Goal: Check status: Check status

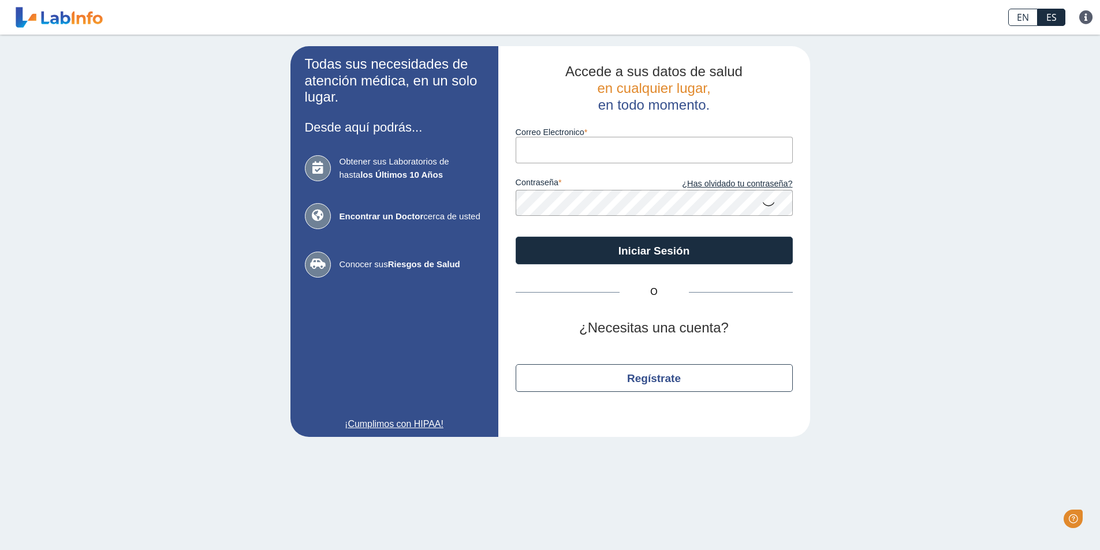
click at [598, 151] on input "Correo Electronico" at bounding box center [654, 150] width 277 height 26
type input "[PERSON_NAME][EMAIL_ADDRESS][PERSON_NAME][DOMAIN_NAME]"
click at [516, 237] on button "Iniciar Sesión" at bounding box center [654, 251] width 277 height 28
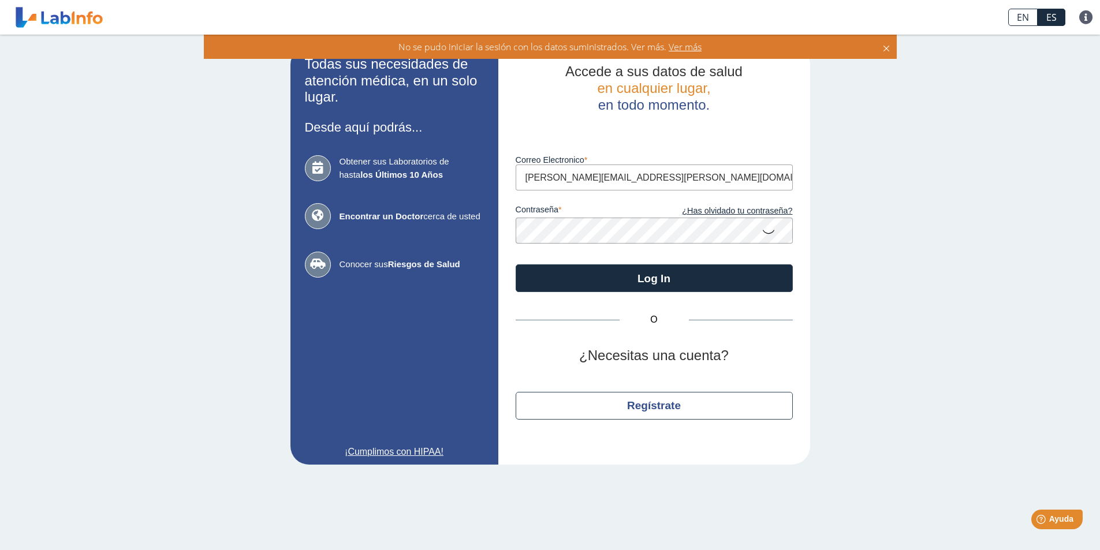
click at [0, 172] on div "Todas sus necesidades de atención médica, en un solo lugar. Desde aquí podrás..…" at bounding box center [550, 256] width 1100 height 442
click at [516, 264] on button "Log In" at bounding box center [654, 278] width 277 height 28
click at [136, 192] on div "Todas sus necesidades de atención médica, en un solo lugar. Desde aquí podrás..…" at bounding box center [550, 256] width 1100 height 442
click at [516, 264] on button "Log In" at bounding box center [654, 278] width 277 height 28
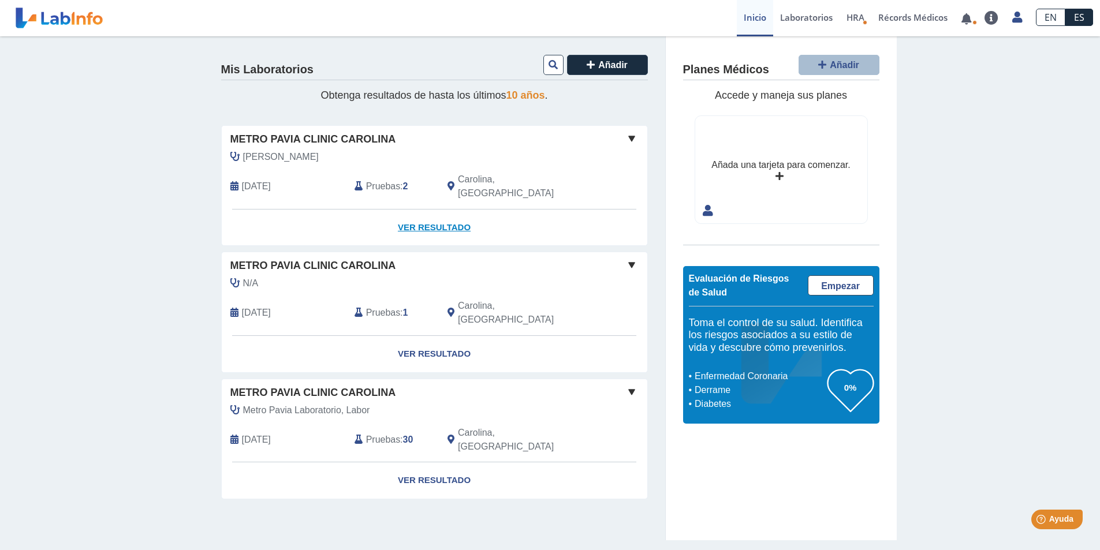
click at [446, 225] on link "Ver Resultado" at bounding box center [434, 228] width 425 height 36
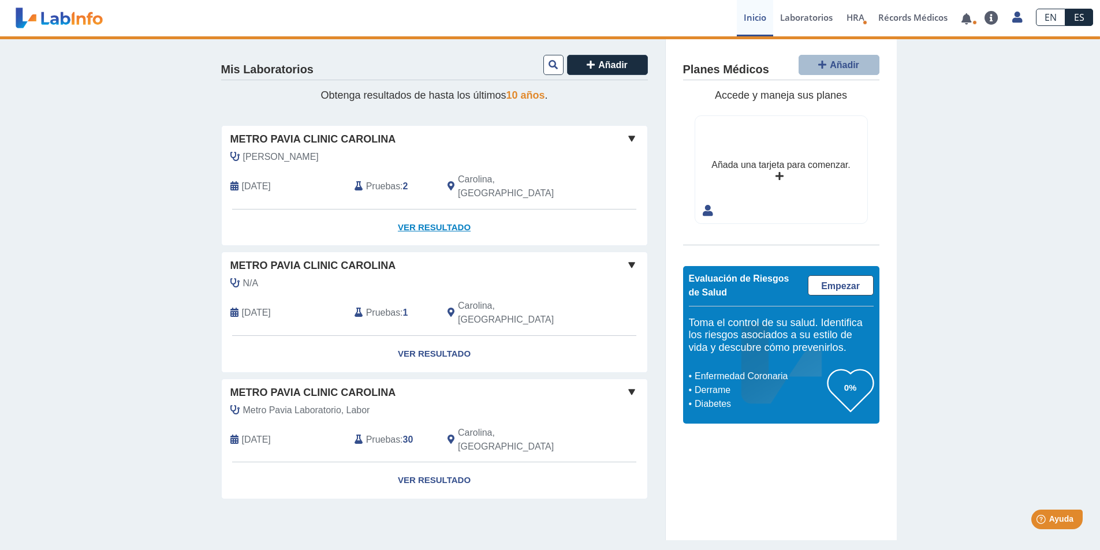
click at [455, 211] on link "Ver Resultado" at bounding box center [434, 228] width 425 height 36
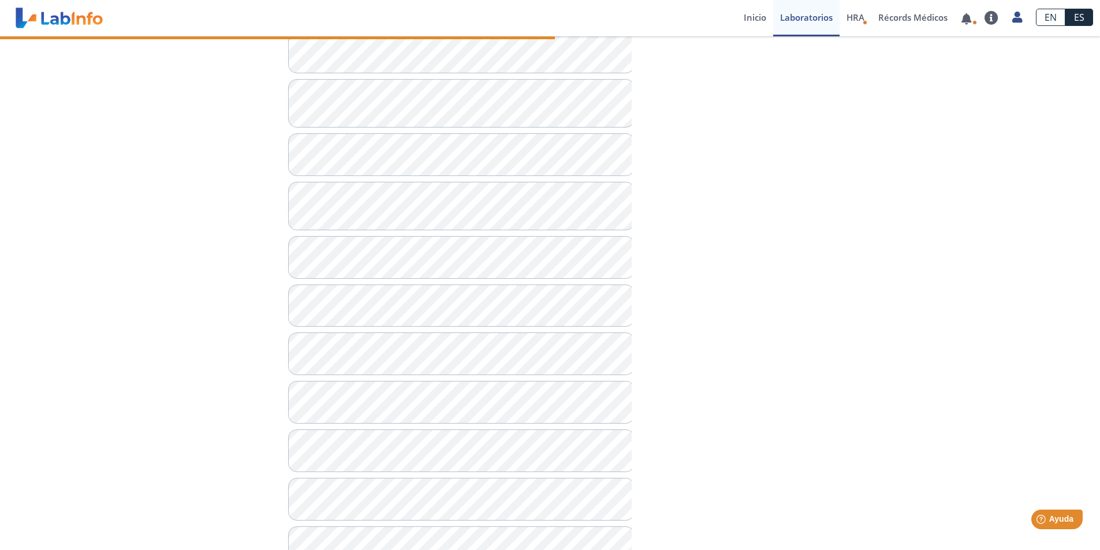
scroll to position [10, 0]
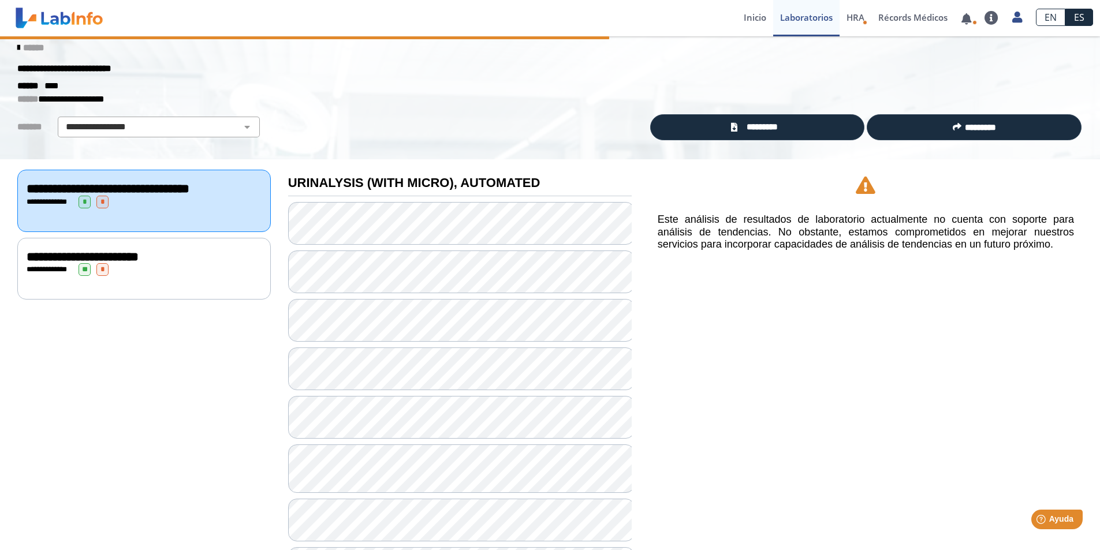
click at [156, 275] on div "**********" at bounding box center [144, 269] width 235 height 13
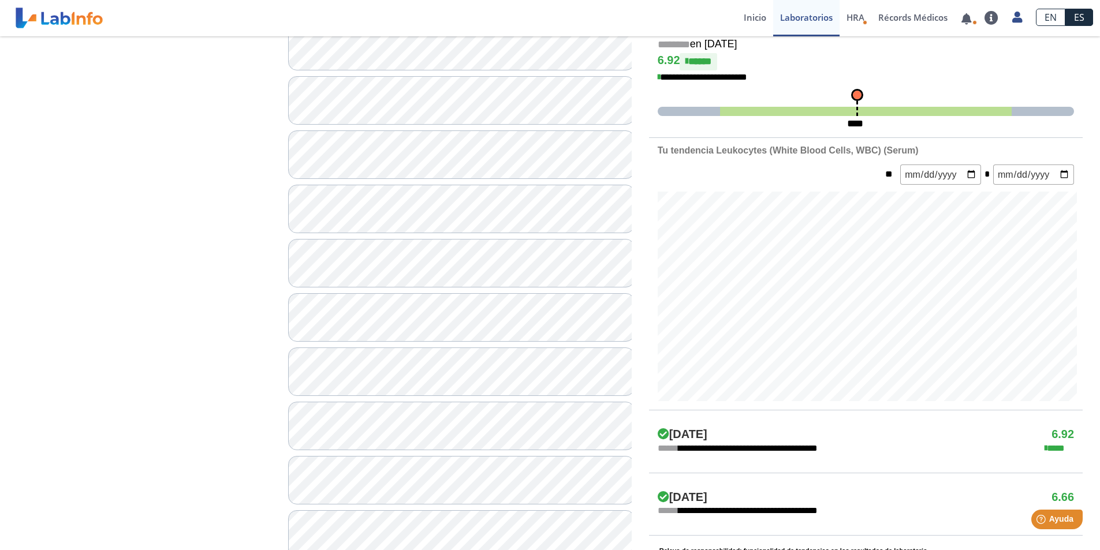
scroll to position [184, 0]
